Goal: Task Accomplishment & Management: Manage account settings

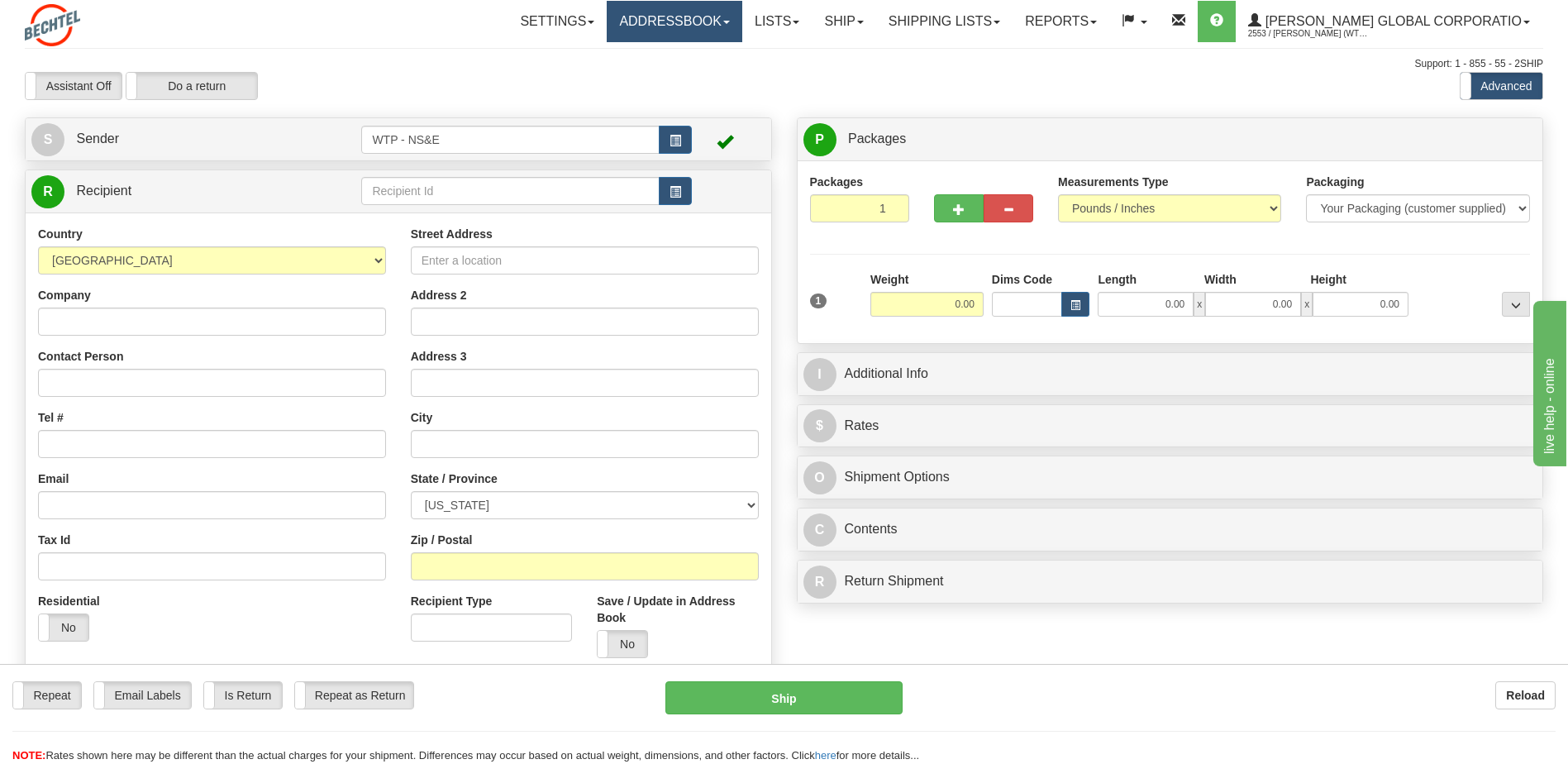
click at [714, 19] on link "Addressbook" at bounding box center [674, 21] width 135 height 41
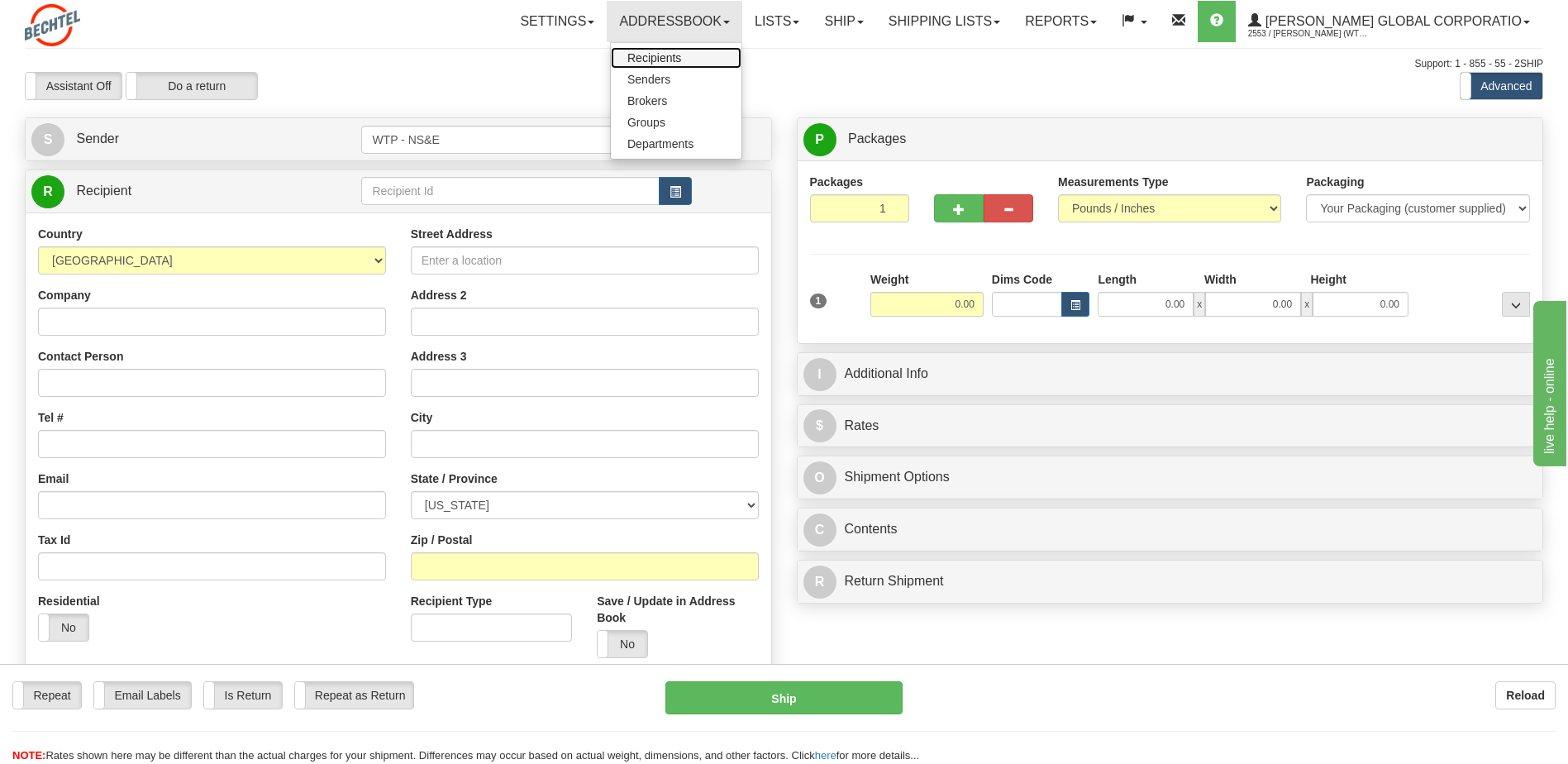
click at [681, 53] on span "Recipients" at bounding box center [654, 57] width 54 height 14
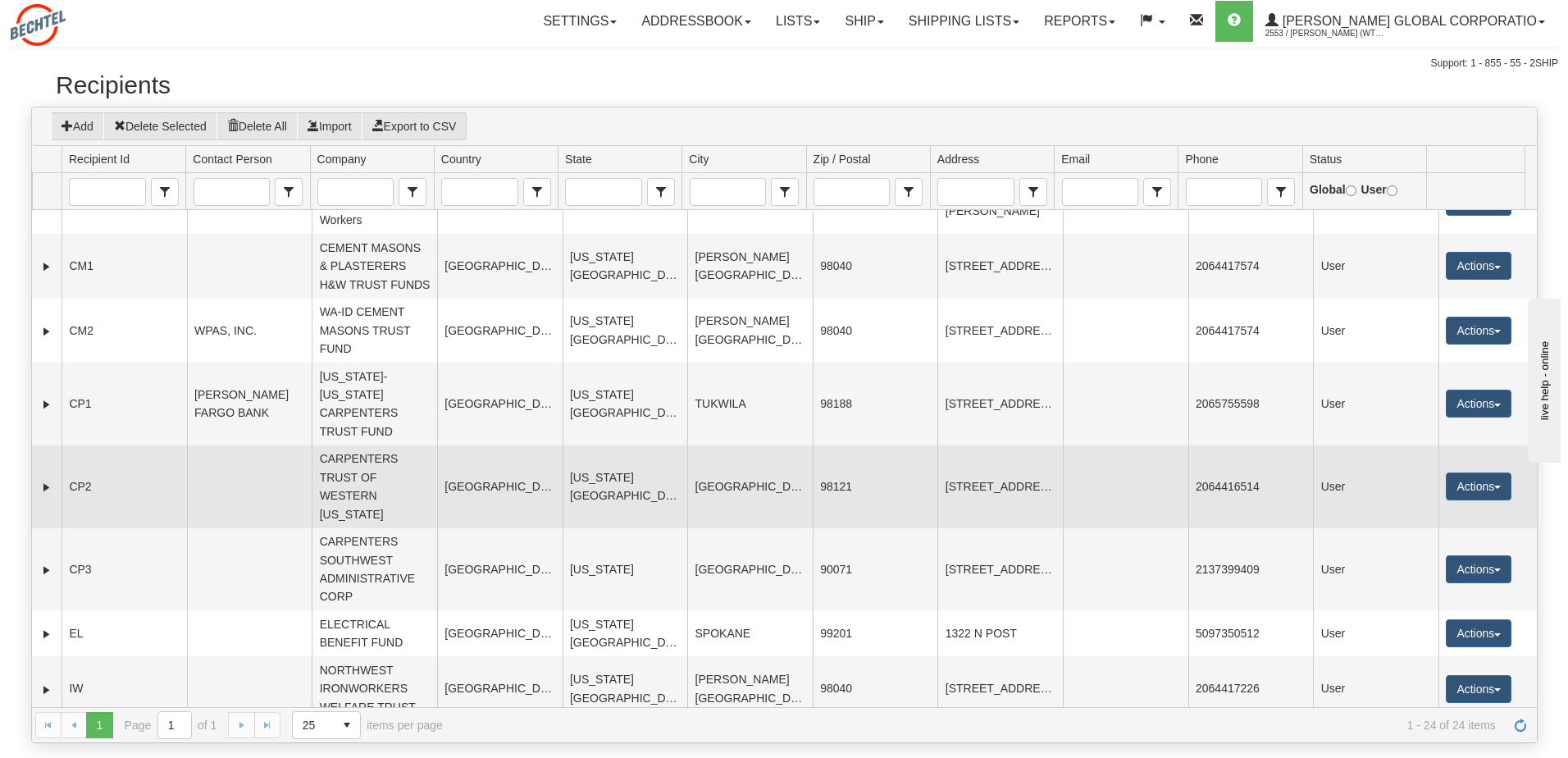
scroll to position [164, 0]
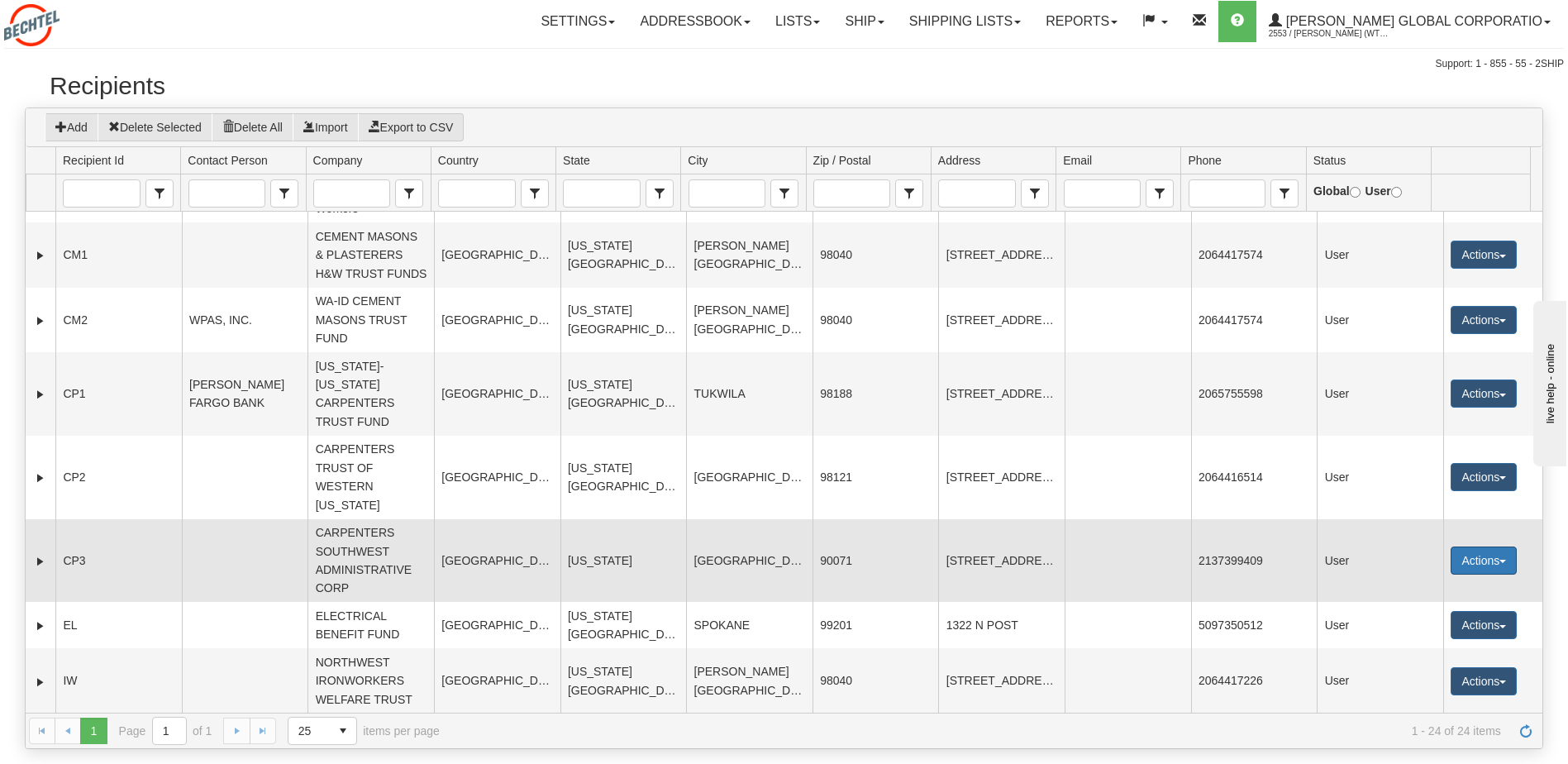
click at [1481, 575] on button "Actions" at bounding box center [1483, 560] width 66 height 28
click at [1419, 603] on link "Edit" at bounding box center [1449, 592] width 132 height 22
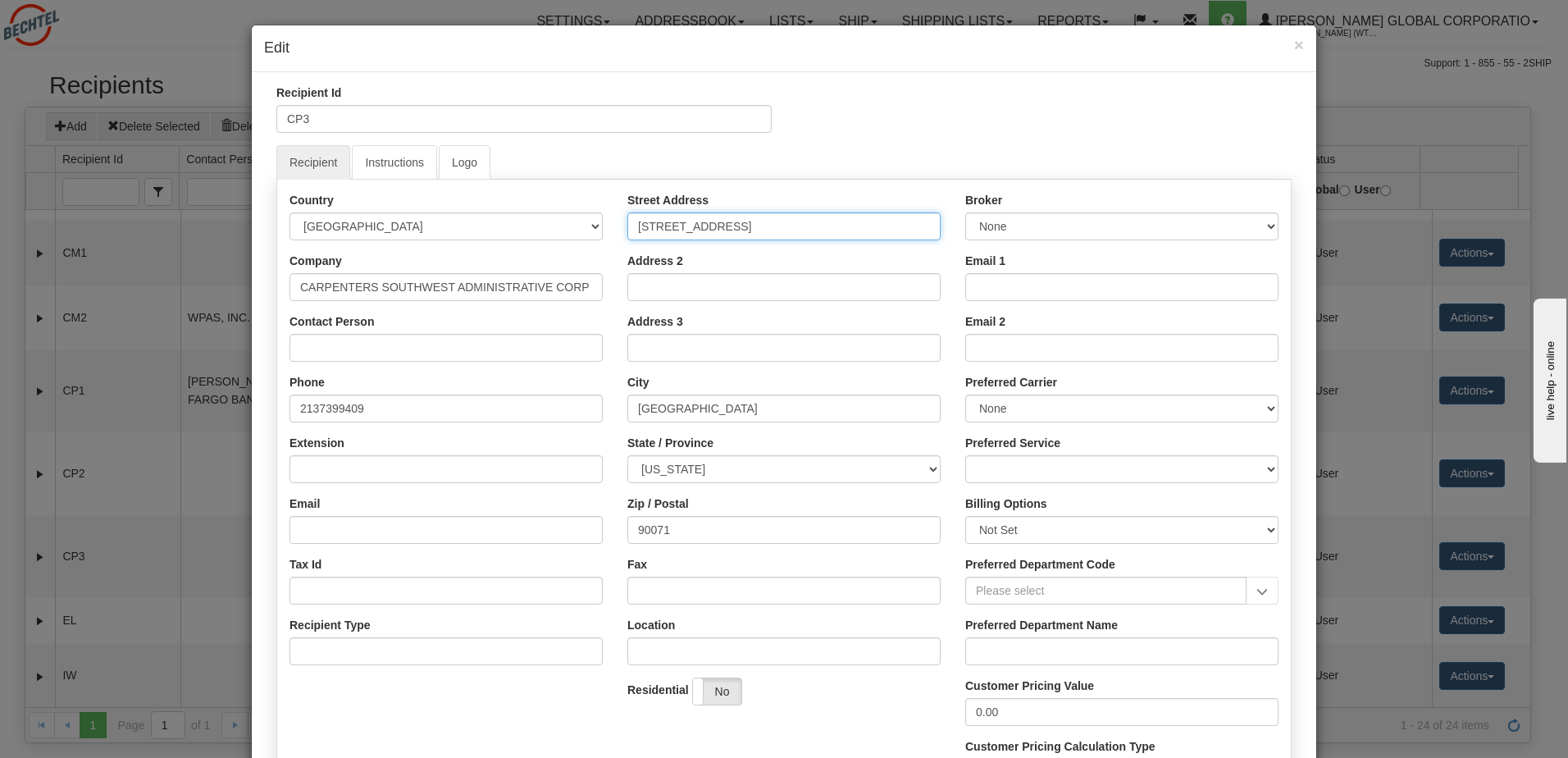
drag, startPoint x: 770, startPoint y: 225, endPoint x: 546, endPoint y: 223, distance: 224.0
click at [552, 225] on div "Country AFGHANISTAN ALAND ISLANDS ALBANIA ALGERIA AMERICAN SAMOA ANDORRA ANGOLA…" at bounding box center [784, 495] width 1014 height 607
type input "44 S. Figueroa Street"
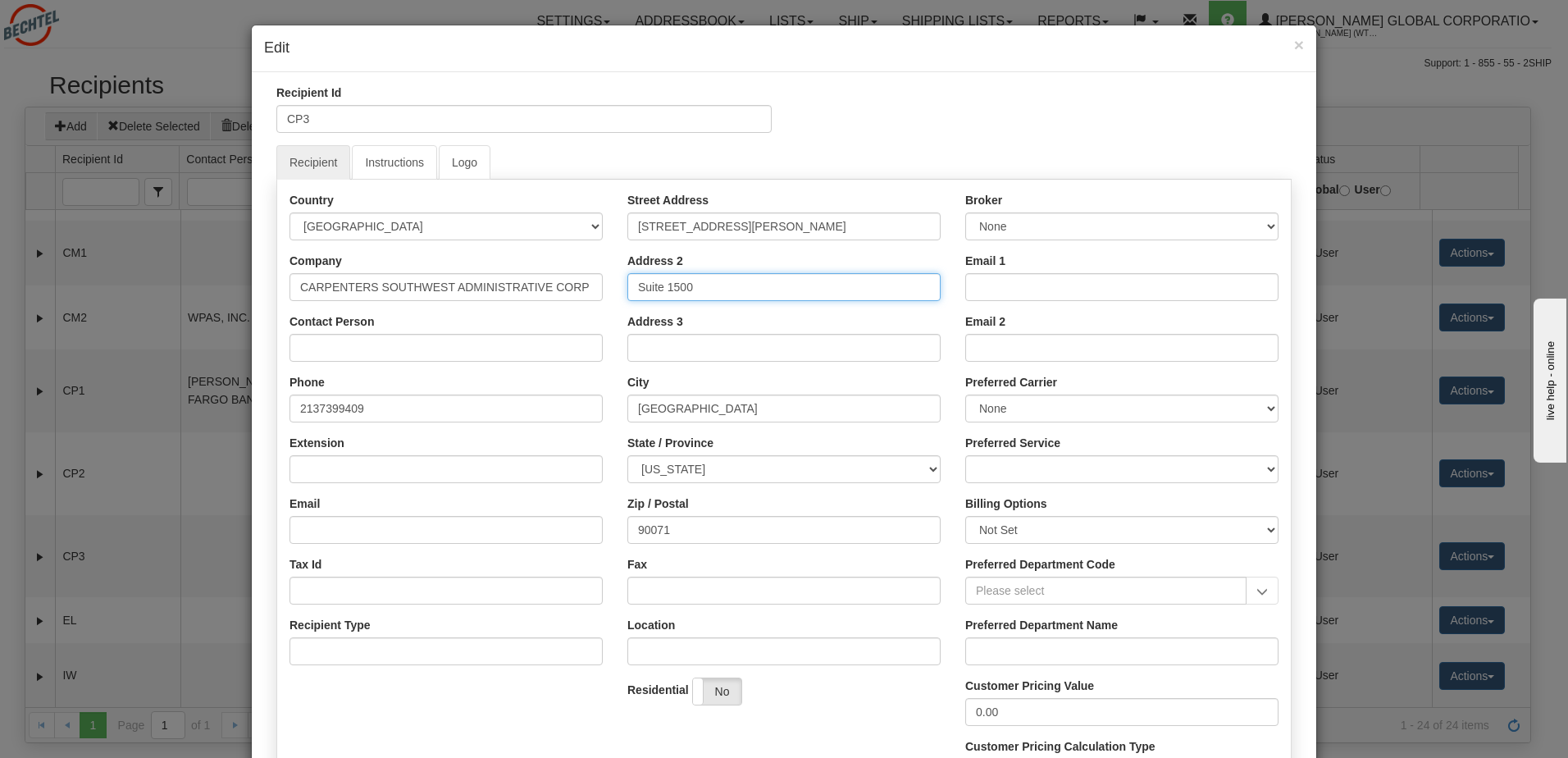
type input "Suite 1500"
click at [703, 546] on div "Street Address 44 S. Figueroa Street Address 2 Suite 1500 Address 3 City LOS AN…" at bounding box center [784, 455] width 338 height 526
click at [696, 534] on input "90071" at bounding box center [783, 530] width 313 height 28
type input "90071-3203"
click at [765, 346] on input "Address 3" at bounding box center [783, 347] width 313 height 28
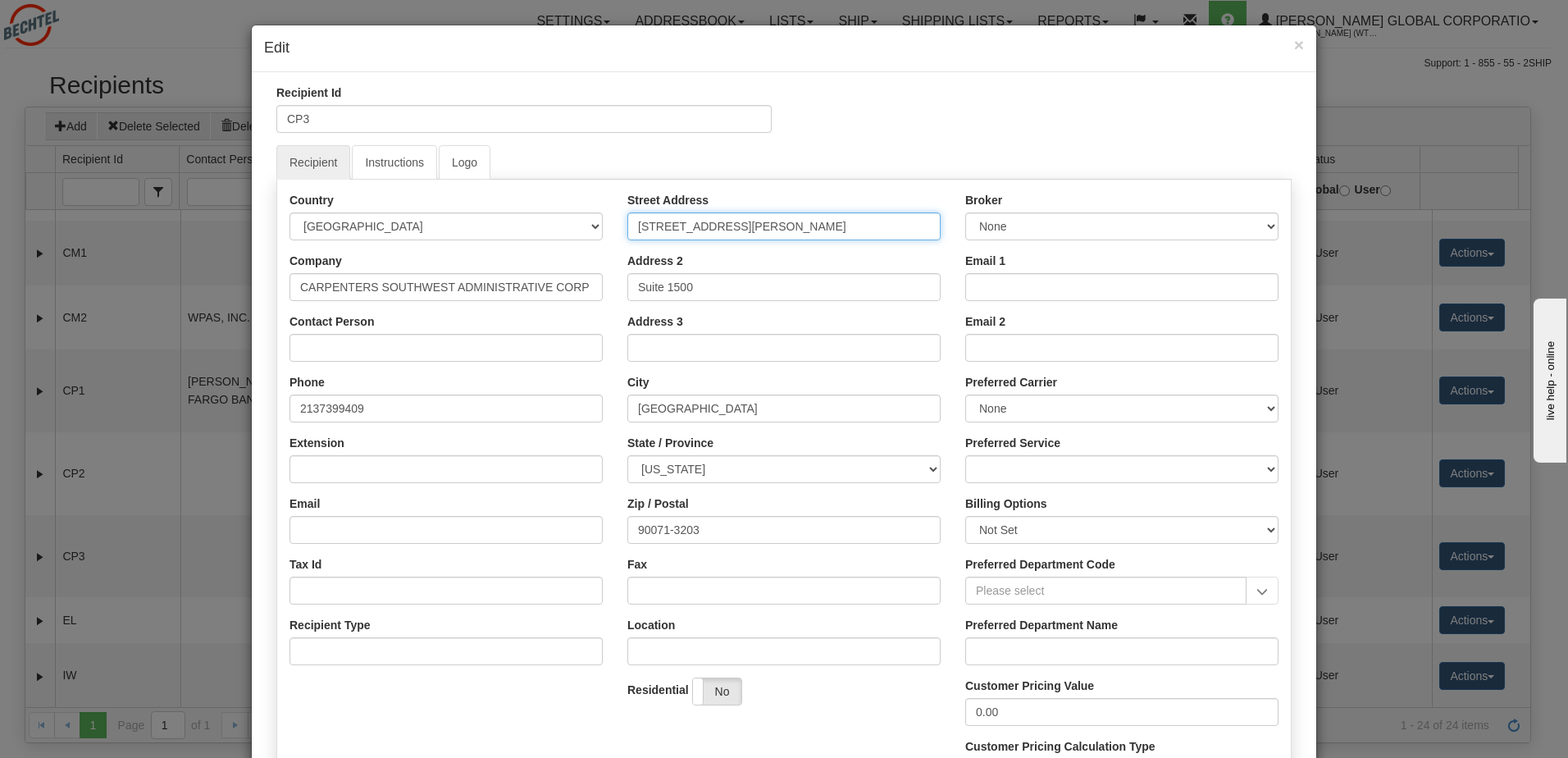
click at [645, 224] on input "44 S. Figueroa Street" at bounding box center [783, 226] width 313 height 28
click at [776, 226] on input "445 S. Figueroa Street" at bounding box center [783, 226] width 313 height 28
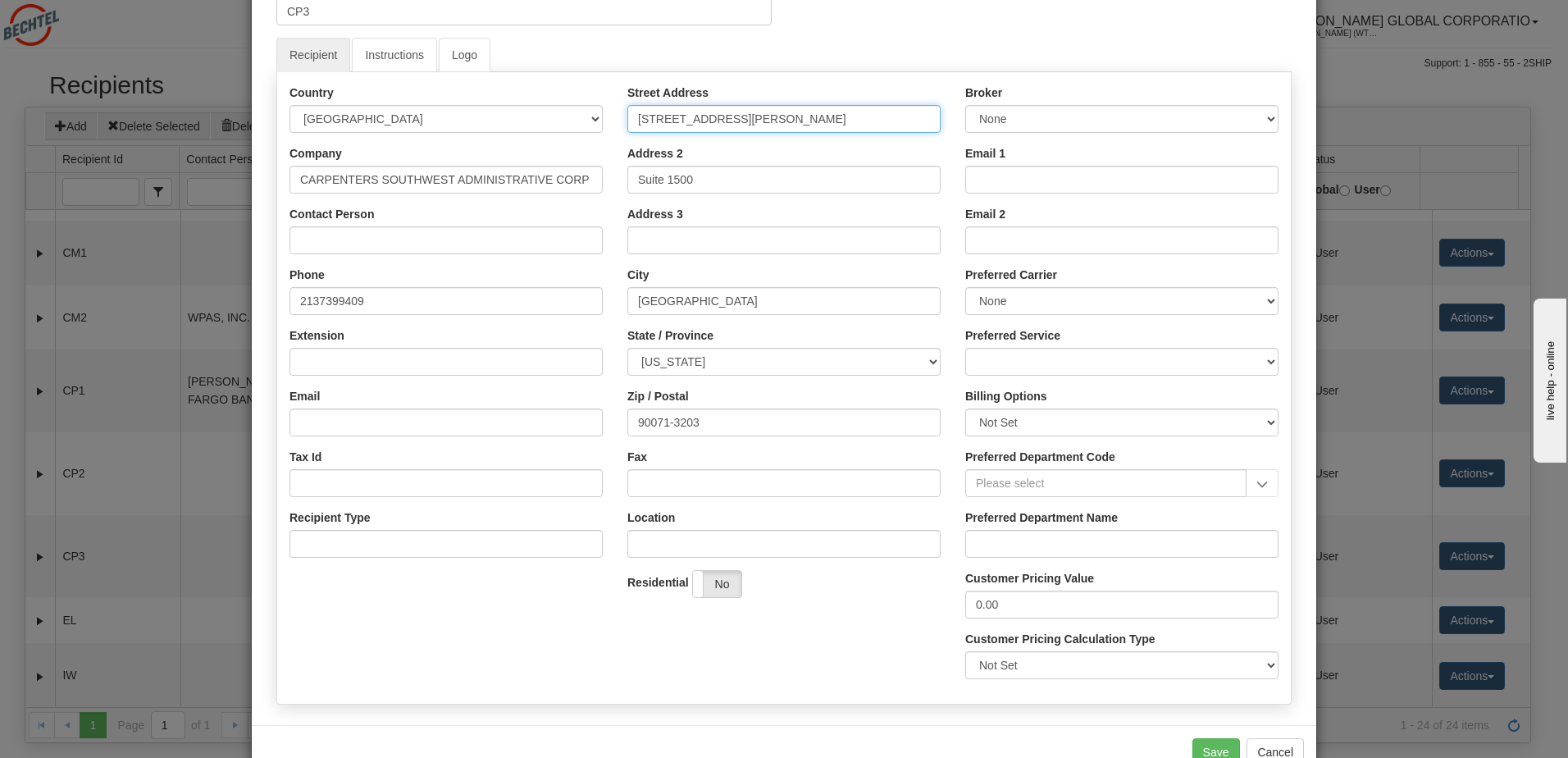
scroll to position [153, 0]
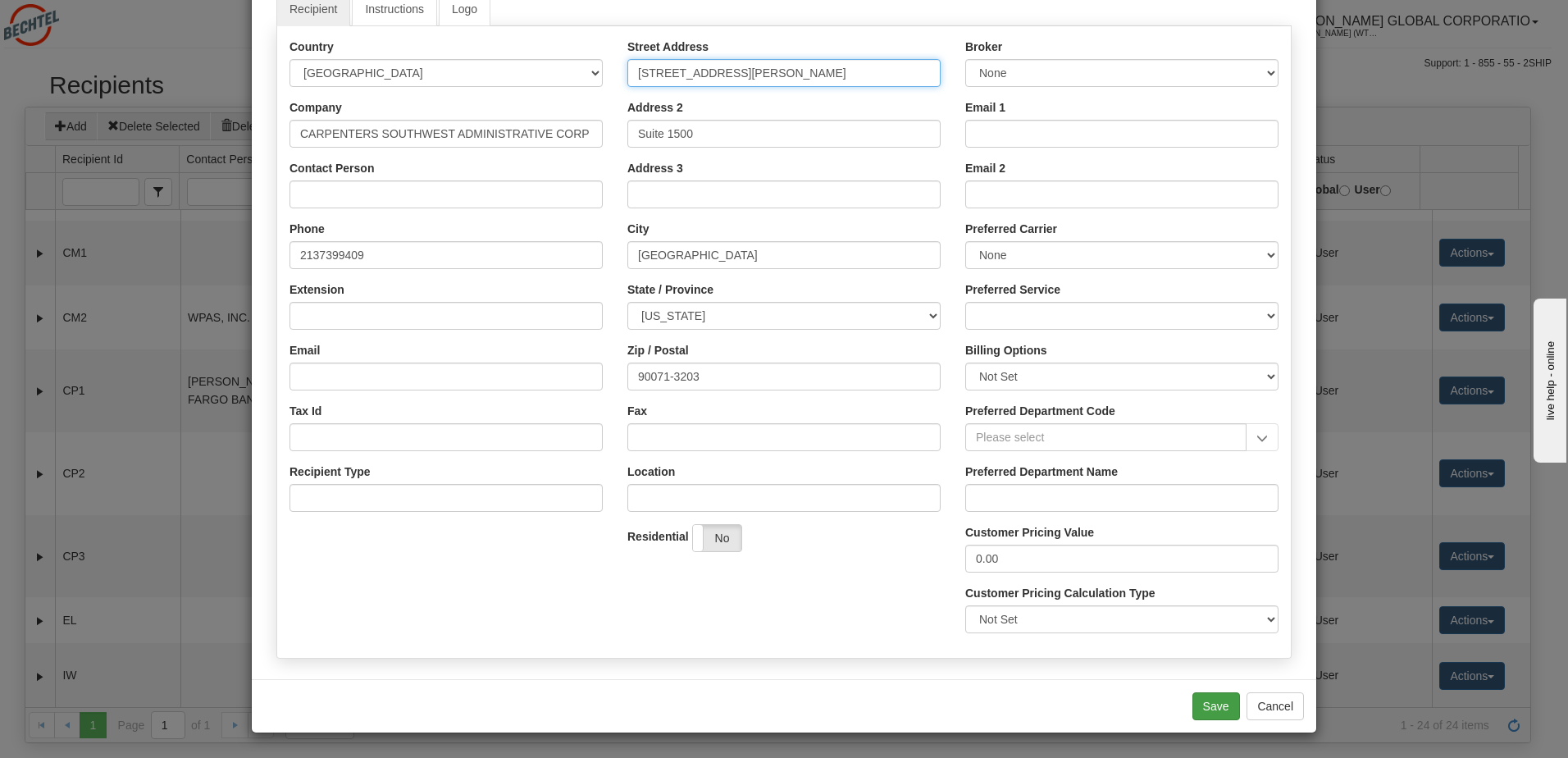
type input "445 S. Figueroa Street"
click at [1208, 706] on button "Save" at bounding box center [1216, 706] width 48 height 28
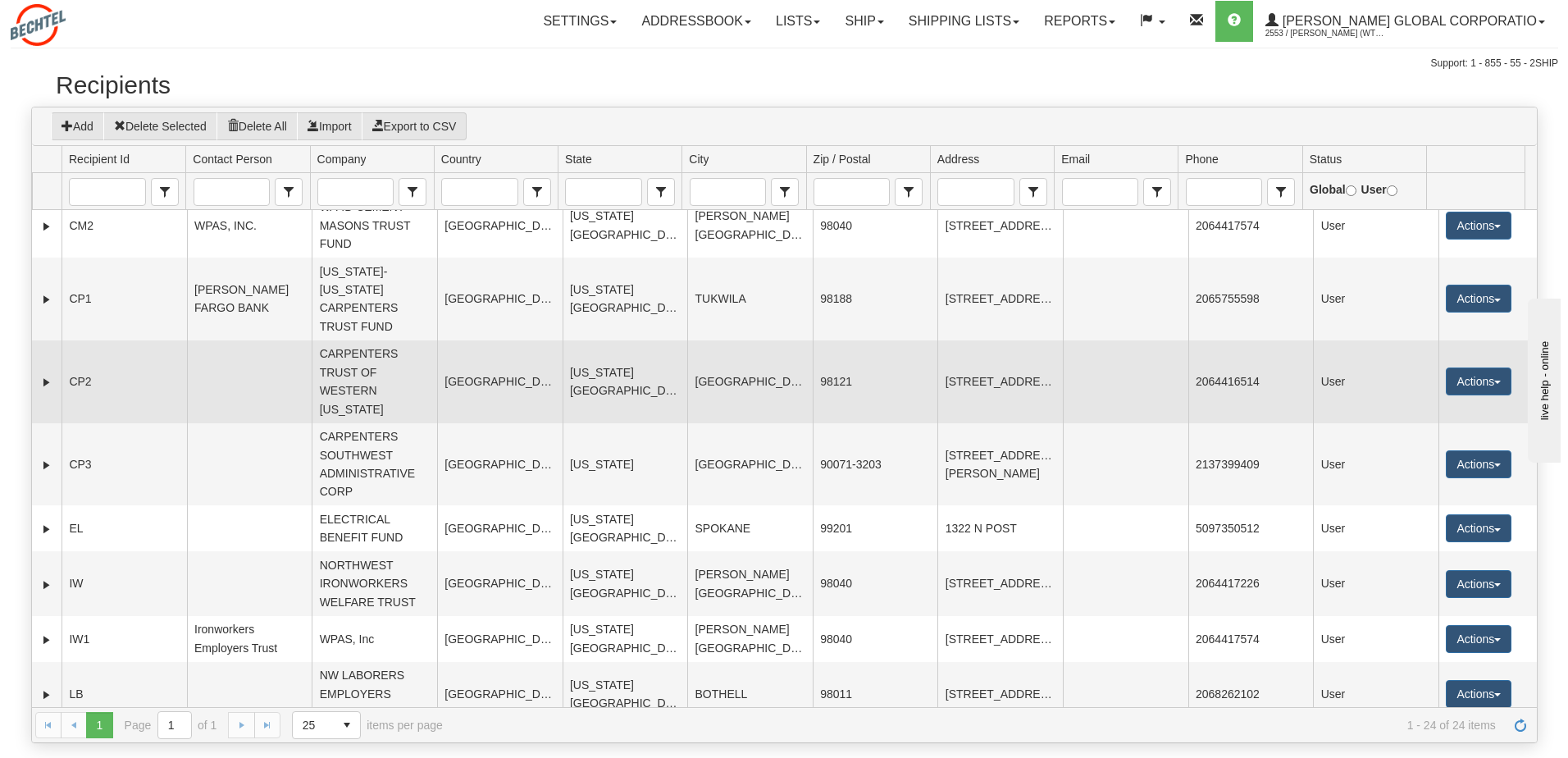
scroll to position [246, 0]
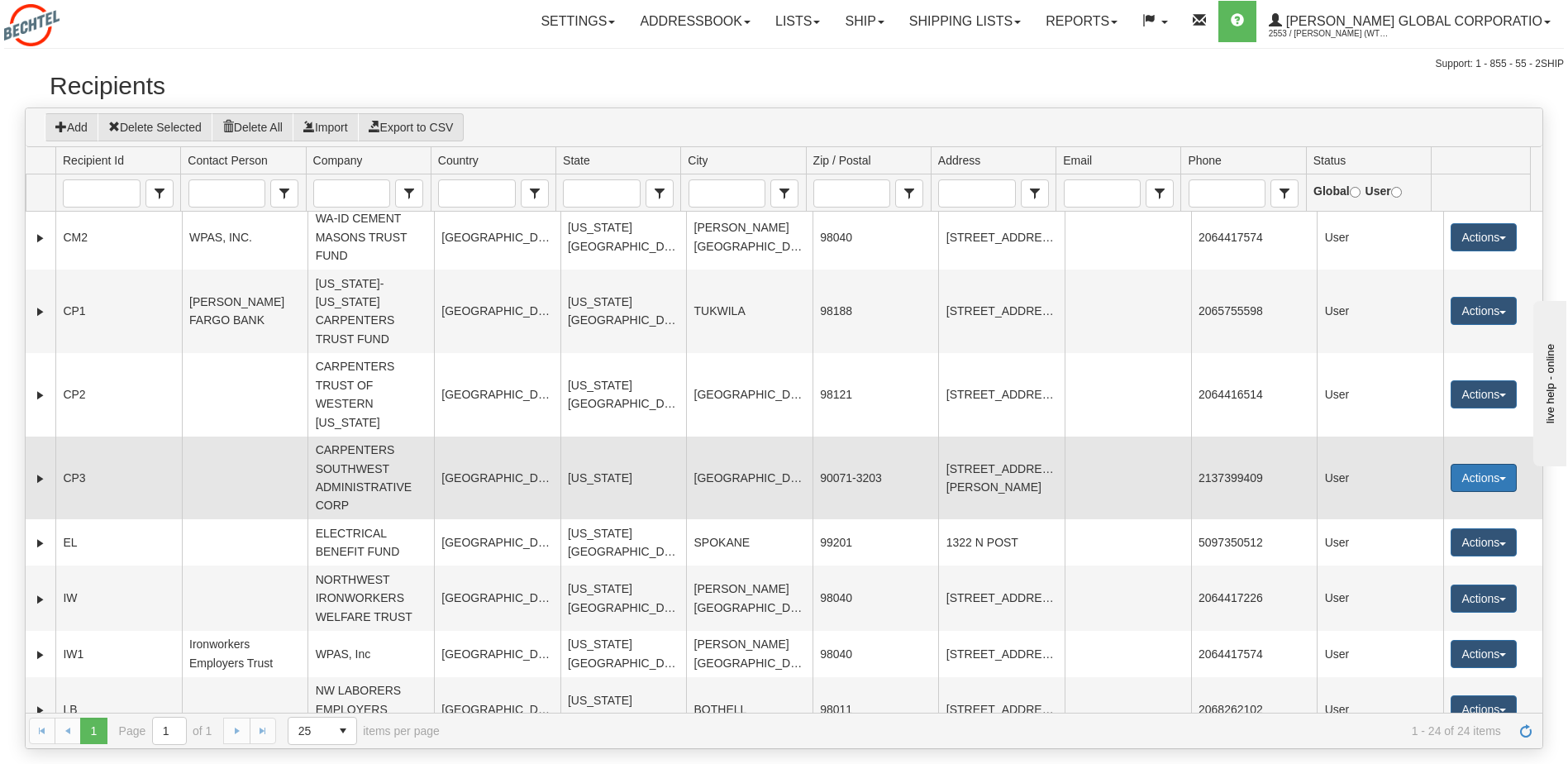
click at [1470, 491] on button "Actions" at bounding box center [1483, 478] width 66 height 28
click at [1413, 520] on link "Edit" at bounding box center [1449, 509] width 132 height 22
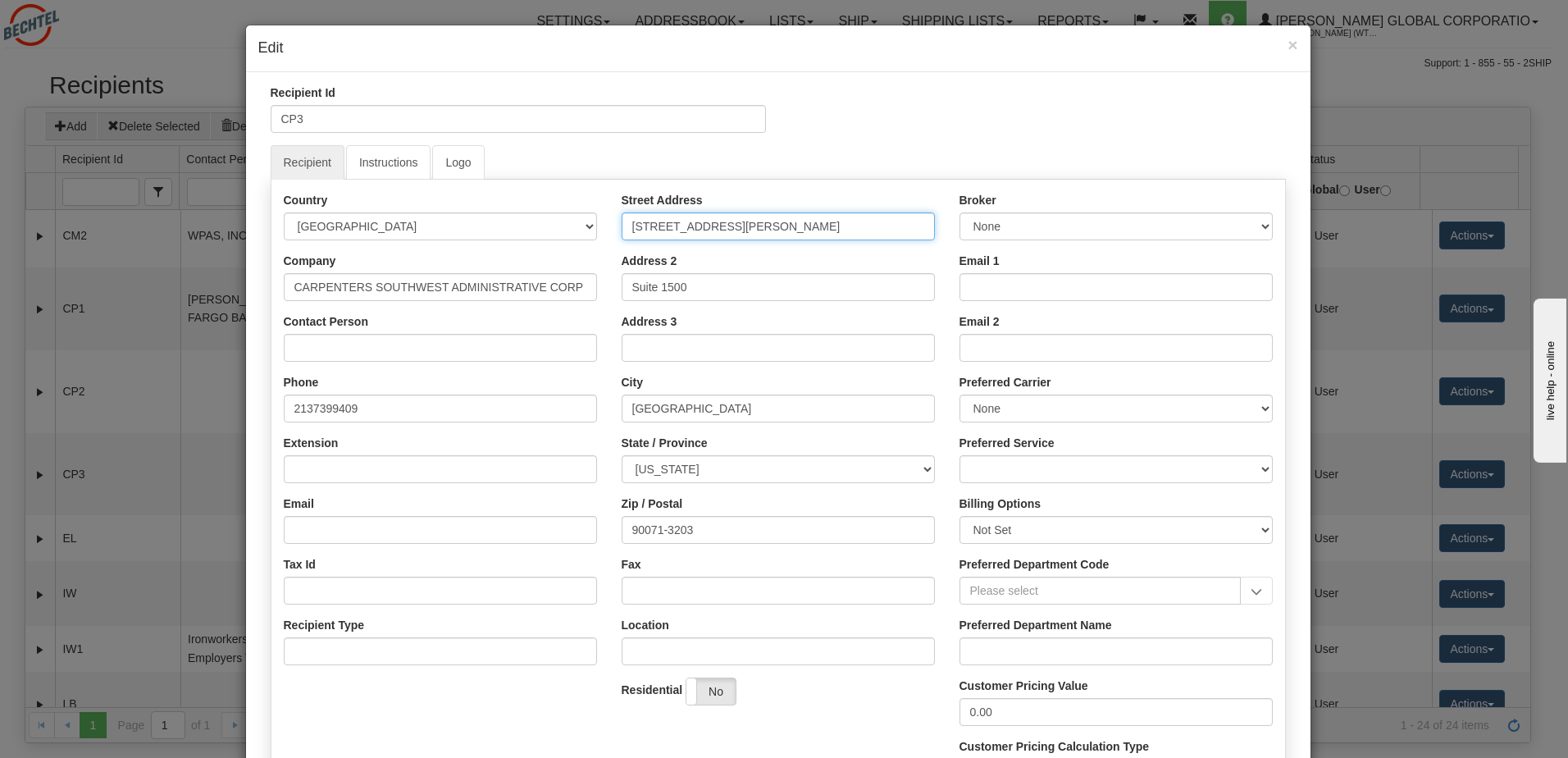
drag, startPoint x: 752, startPoint y: 227, endPoint x: 666, endPoint y: 227, distance: 86.0
click at [666, 227] on input "445 S. Figueroa Street" at bounding box center [778, 226] width 313 height 28
type input "445 S. FIGUEROA STREET"
click at [787, 176] on ul "Recipient Instructions Logo" at bounding box center [778, 162] width 1015 height 34
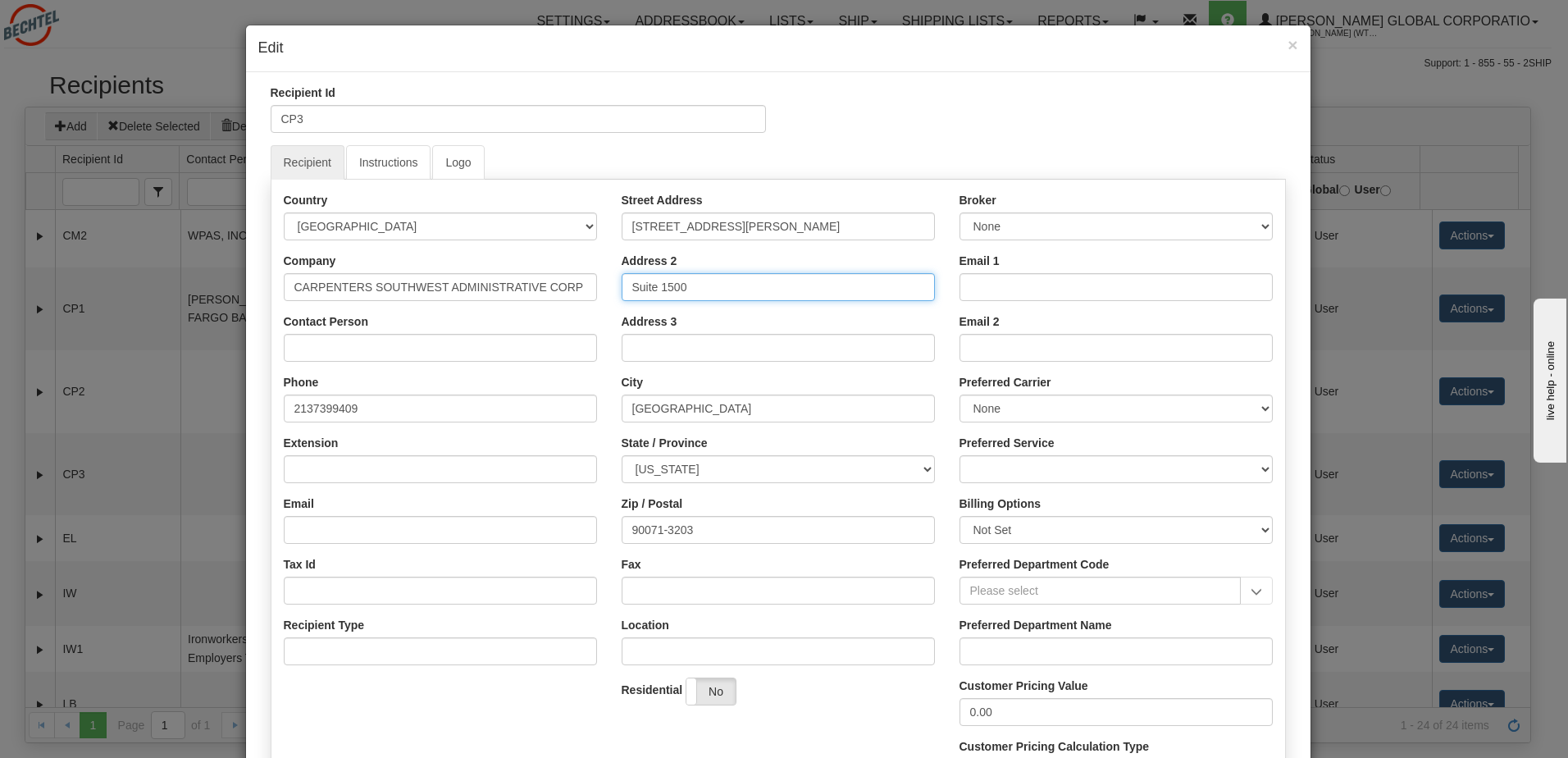
drag, startPoint x: 651, startPoint y: 290, endPoint x: 590, endPoint y: 285, distance: 61.2
click at [590, 287] on div "Country AFGHANISTAN ALAND ISLANDS ALBANIA ALGERIA AMERICAN SAMOA ANDORRA ANGOLA…" at bounding box center [779, 495] width 1014 height 607
type input "SUITE 1500"
click at [725, 348] on input "Address 3" at bounding box center [778, 347] width 313 height 28
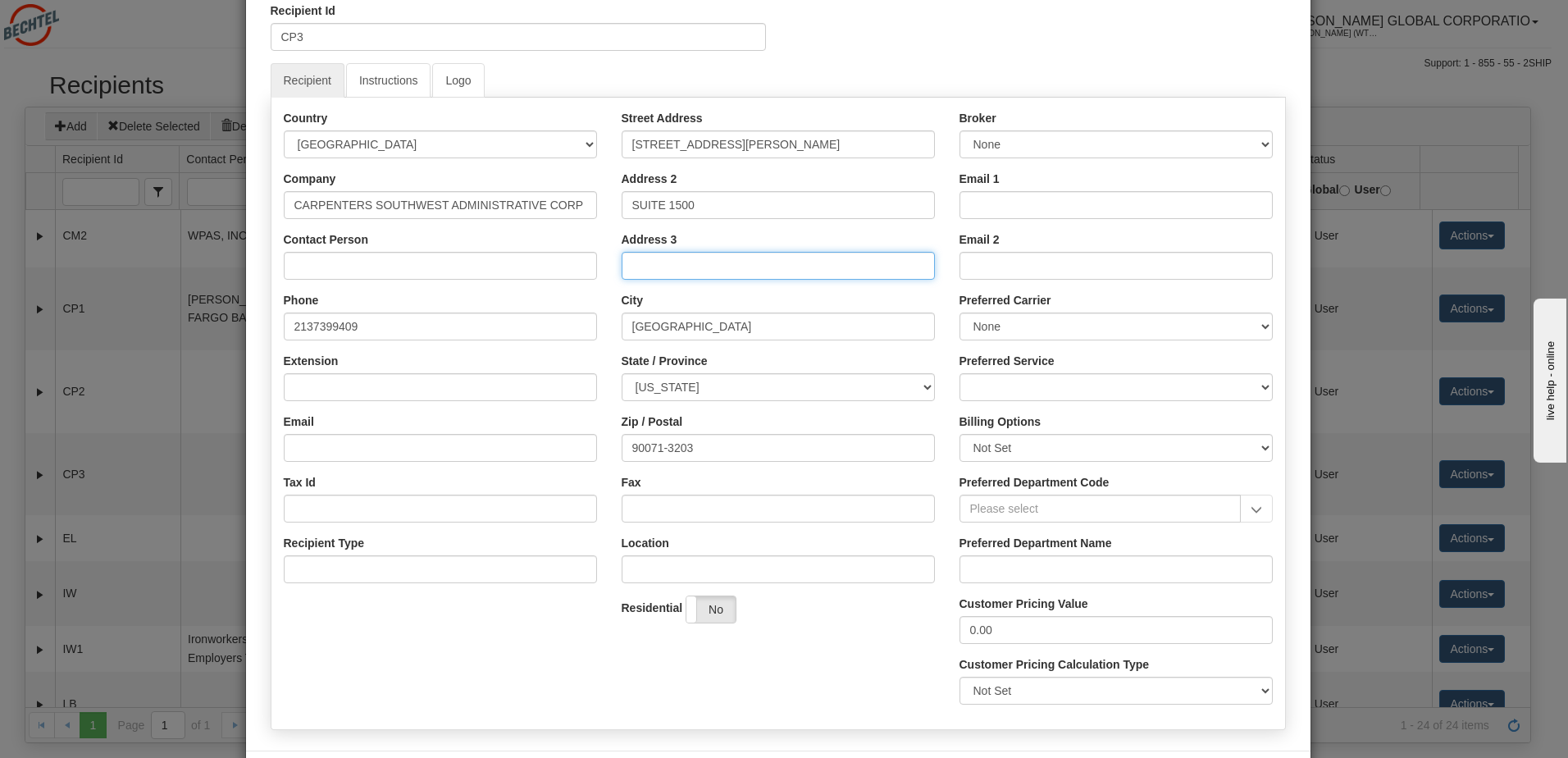
scroll to position [153, 0]
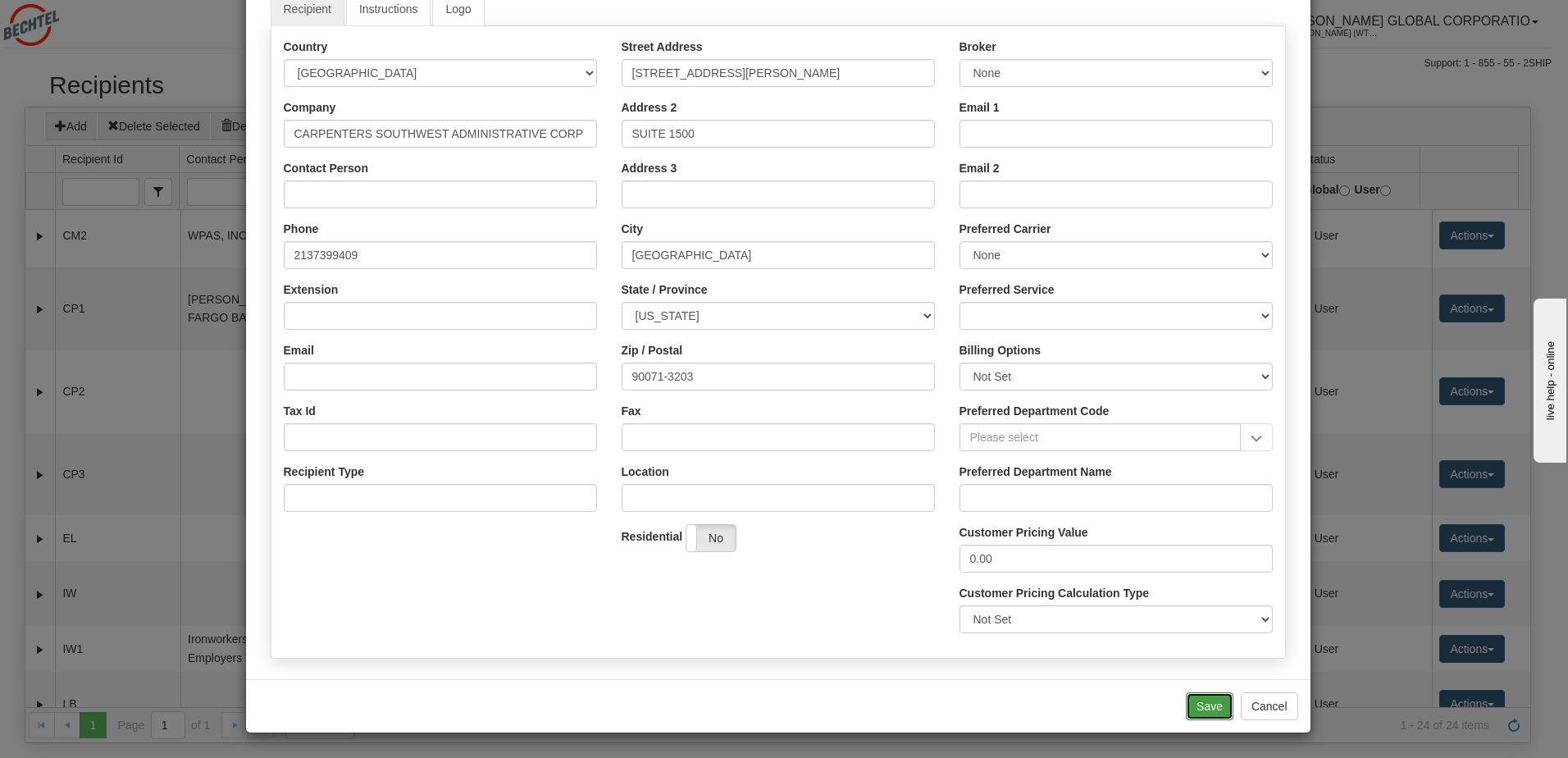
click at [1204, 707] on button "Save" at bounding box center [1210, 706] width 48 height 28
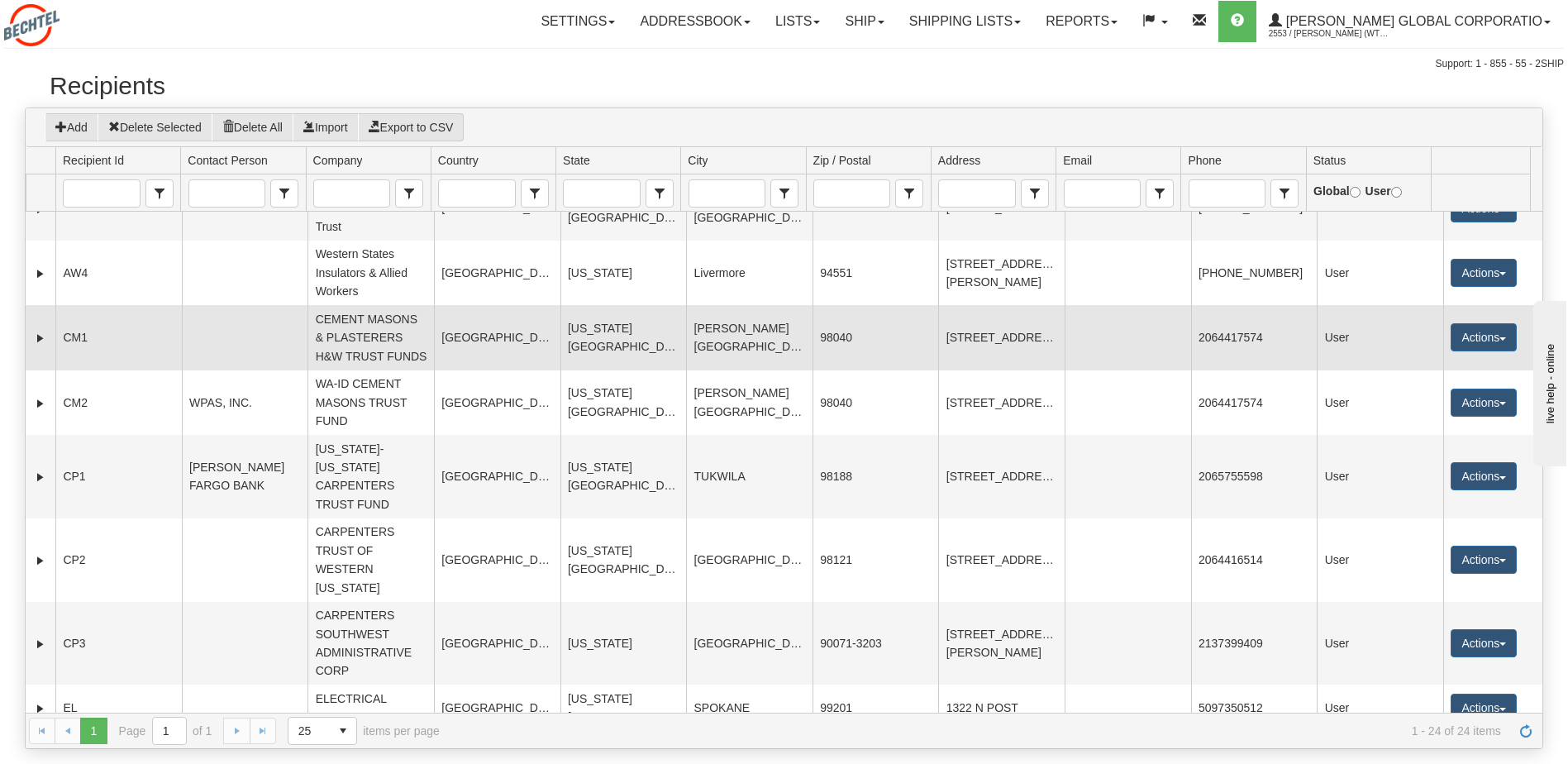
scroll to position [0, 0]
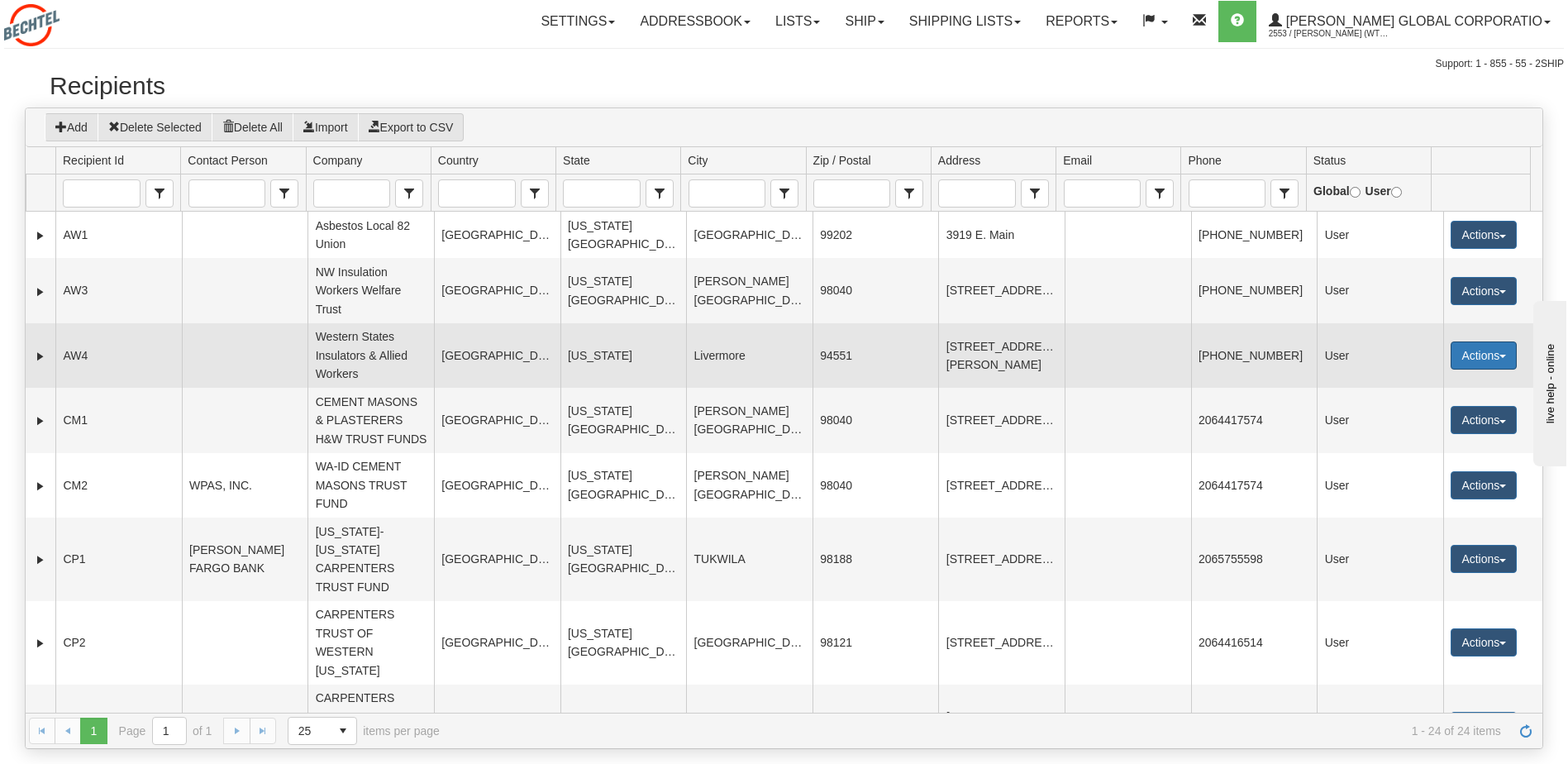
click at [1459, 362] on button "Actions" at bounding box center [1483, 355] width 66 height 28
click at [1414, 389] on link "Edit" at bounding box center [1449, 387] width 132 height 22
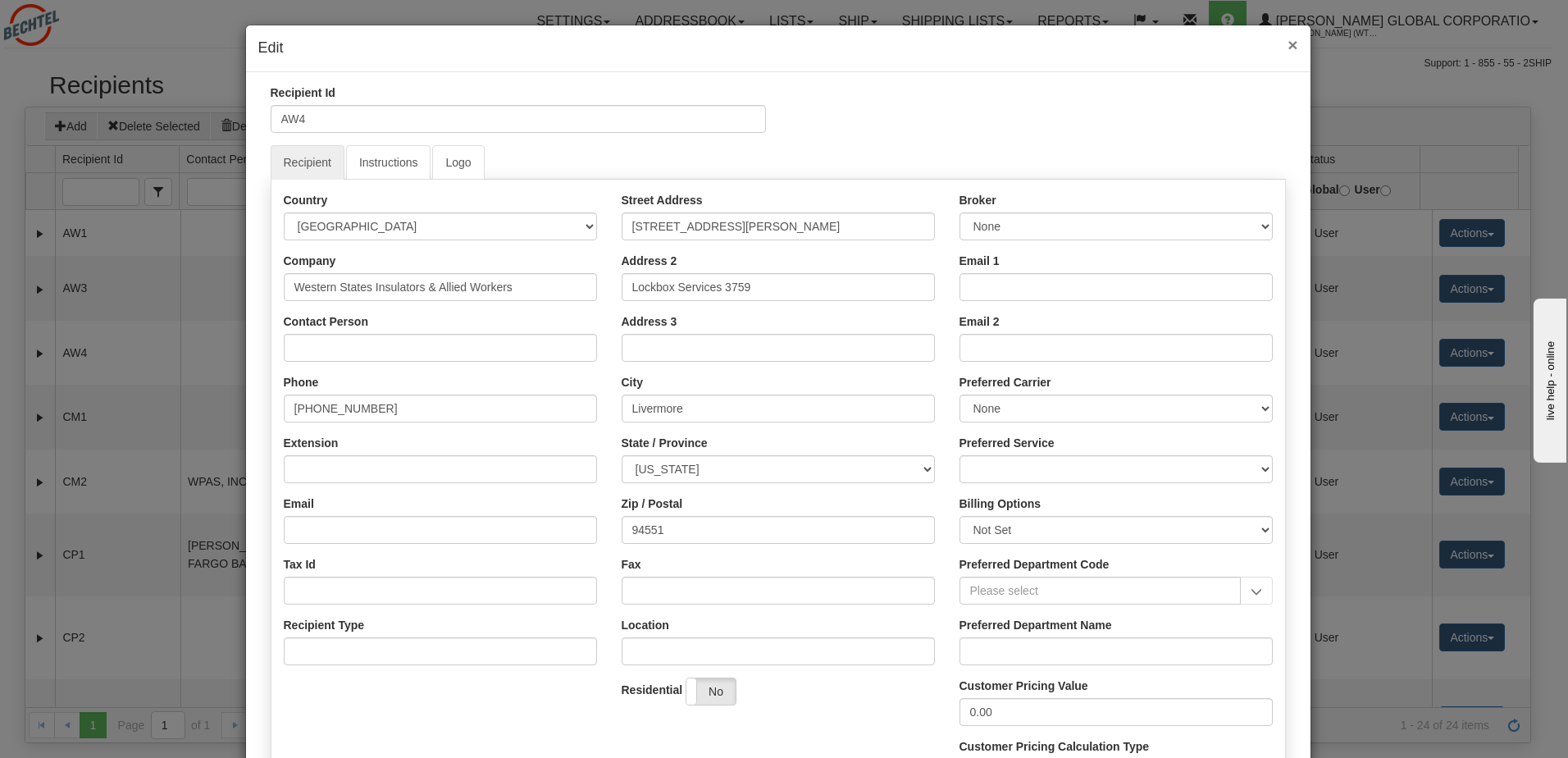
click at [1287, 44] on span "×" at bounding box center [1292, 44] width 10 height 19
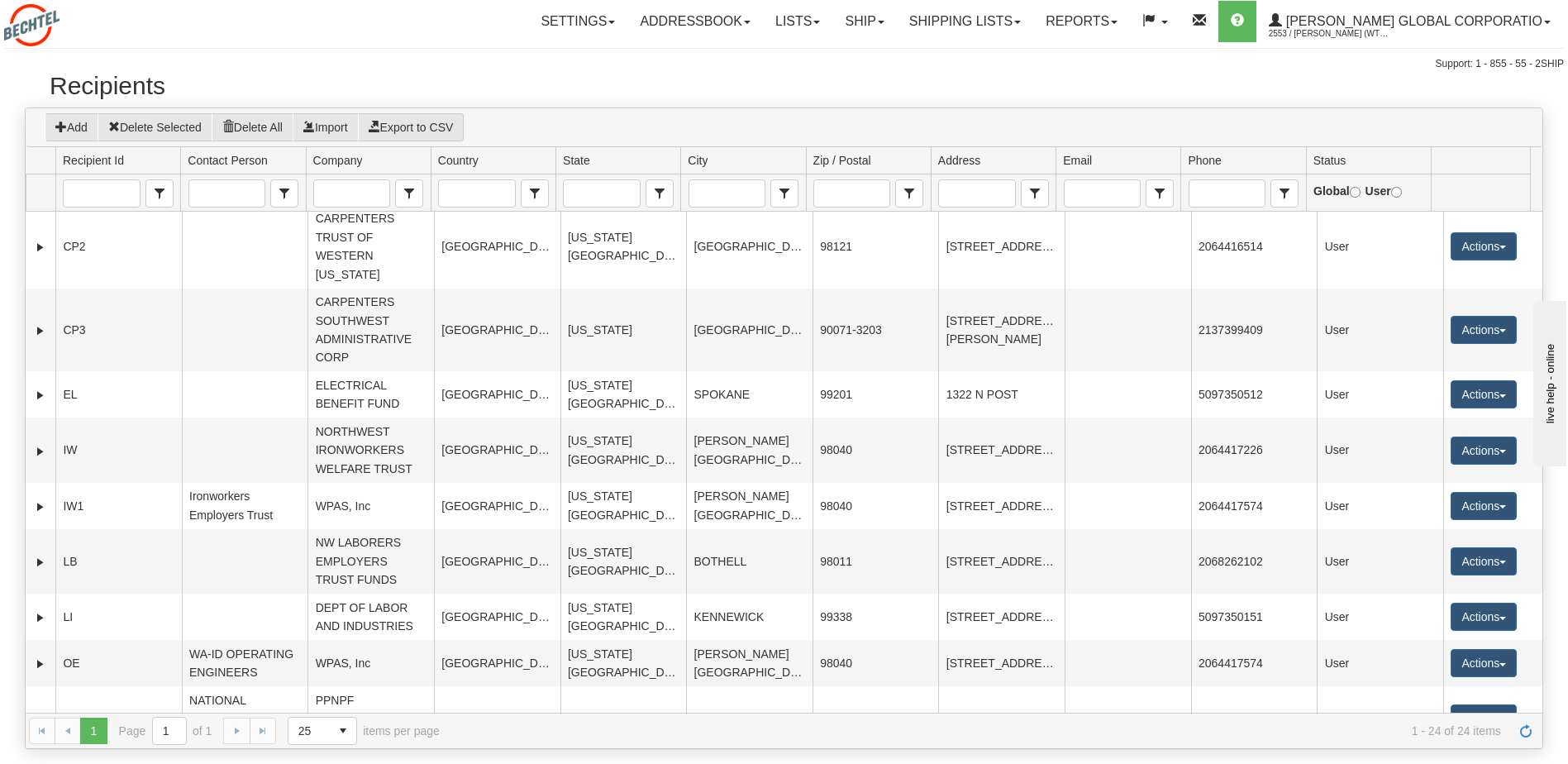
scroll to position [331, 0]
